Goal: Task Accomplishment & Management: Complete application form

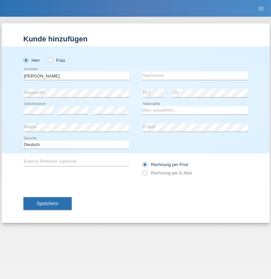
type input "[PERSON_NAME]"
click at [195, 76] on input "text" at bounding box center [194, 76] width 105 height 8
type input "Kunz"
select select "CH"
select select "en"
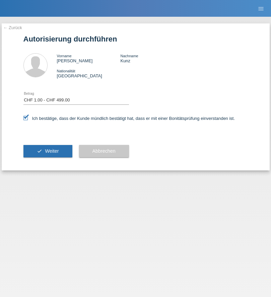
select select "1"
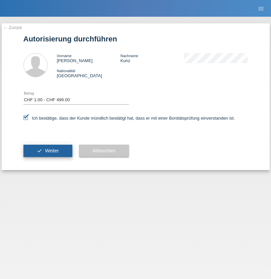
click at [48, 151] on span "Weiter" at bounding box center [52, 150] width 14 height 5
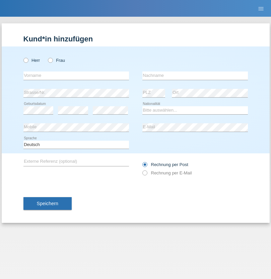
radio input "true"
click at [76, 76] on input "text" at bounding box center [75, 76] width 105 height 8
type input "Anca"
click at [195, 76] on input "text" at bounding box center [194, 76] width 105 height 8
type input "Izzo"
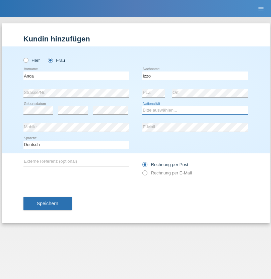
select select "OM"
select select "C"
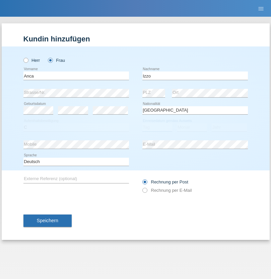
select select "01"
select select "07"
select select "2015"
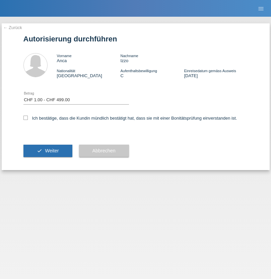
select select "1"
checkbox input "true"
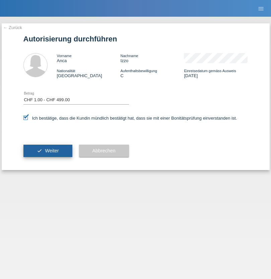
click at [48, 151] on span "Weiter" at bounding box center [52, 150] width 14 height 5
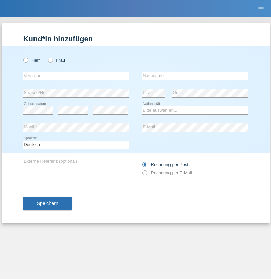
radio input "true"
click at [76, 76] on input "text" at bounding box center [75, 76] width 105 height 8
type input "Silvio"
click at [195, 76] on input "text" at bounding box center [194, 76] width 105 height 8
type input "Izzo"
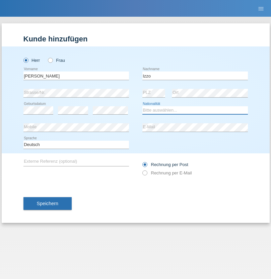
select select "OM"
select select "C"
select select "01"
select select "07"
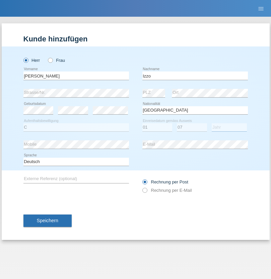
select select "2015"
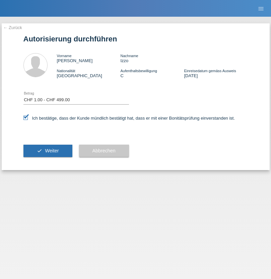
select select "1"
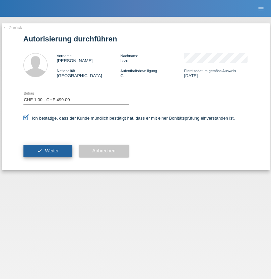
click at [48, 151] on span "Weiter" at bounding box center [52, 150] width 14 height 5
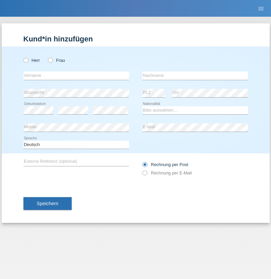
radio input "true"
click at [76, 76] on input "text" at bounding box center [75, 76] width 105 height 8
type input "Anca Larisa"
click at [195, 76] on input "text" at bounding box center [194, 76] width 105 height 8
type input "Frincu"
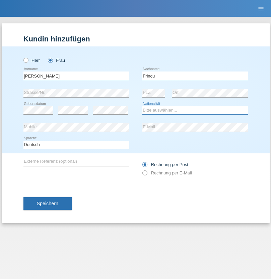
select select "OM"
select select "C"
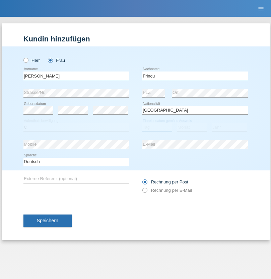
select select "01"
select select "07"
select select "2015"
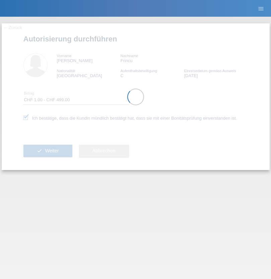
select select "1"
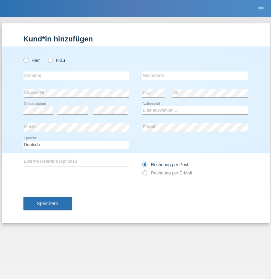
radio input "true"
click at [76, 76] on input "text" at bounding box center [75, 76] width 105 height 8
type input "[PERSON_NAME]"
click at [195, 76] on input "text" at bounding box center [194, 76] width 105 height 8
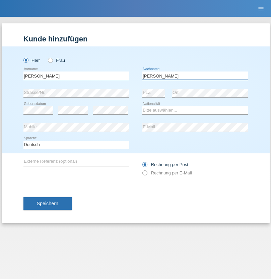
type input "Feuz"
select select "CH"
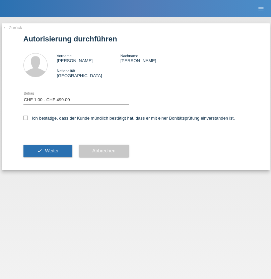
select select "1"
checkbox input "true"
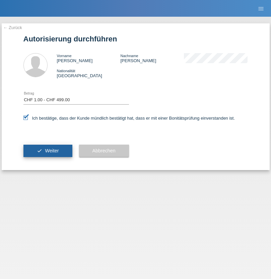
click at [48, 151] on span "Weiter" at bounding box center [52, 150] width 14 height 5
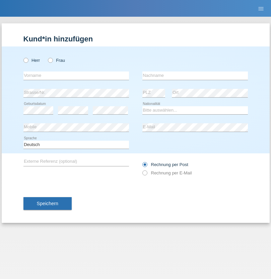
radio input "true"
click at [76, 76] on input "text" at bounding box center [75, 76] width 105 height 8
type input "[PERSON_NAME]"
click at [195, 76] on input "text" at bounding box center [194, 76] width 105 height 8
type input "Weber"
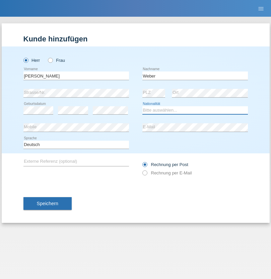
select select "CH"
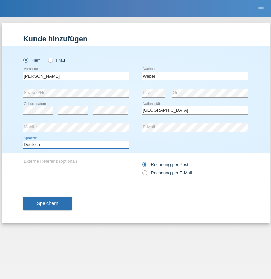
select select "en"
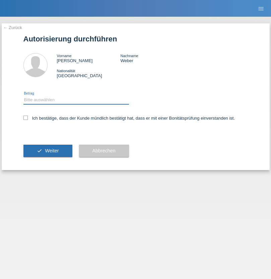
select select "1"
checkbox input "true"
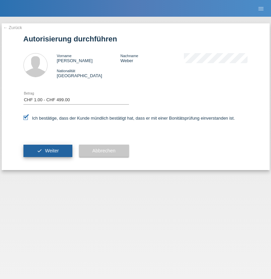
click at [48, 151] on span "Weiter" at bounding box center [52, 150] width 14 height 5
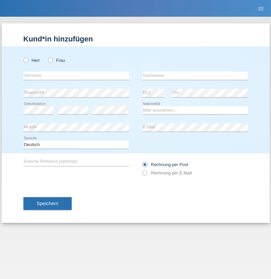
radio input "true"
click at [76, 76] on input "text" at bounding box center [75, 76] width 105 height 8
type input "southavone"
click at [195, 76] on input "text" at bounding box center [194, 76] width 105 height 8
type input "DOUANGMANITH"
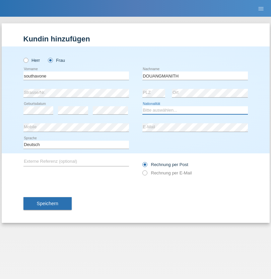
select select "CH"
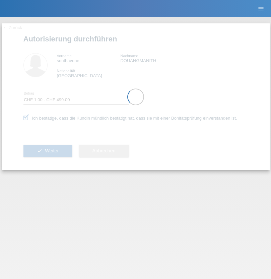
select select "1"
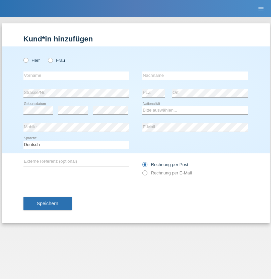
radio input "true"
click at [76, 76] on input "text" at bounding box center [75, 76] width 105 height 8
type input "Shaip"
click at [195, 76] on input "text" at bounding box center [194, 76] width 105 height 8
type input "Shabani"
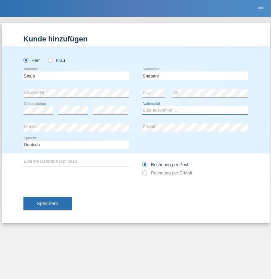
select select "MK"
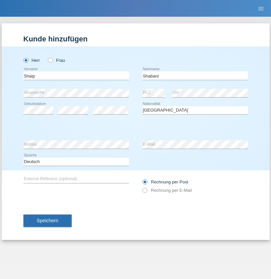
select select "C"
select select "29"
select select "09"
select select "2002"
